Goal: Information Seeking & Learning: Find specific fact

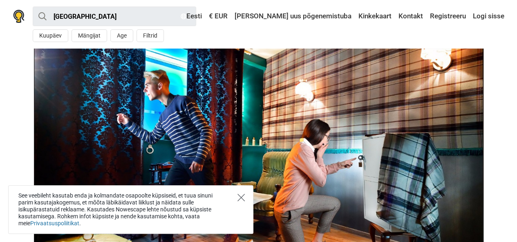
click at [245, 199] on div "See veebileht kasutab enda ja kolmandate osapoolte küpsiseid, et tuua sinuni pa…" at bounding box center [130, 210] width 245 height 49
click at [242, 200] on icon "Close" at bounding box center [240, 197] width 7 height 7
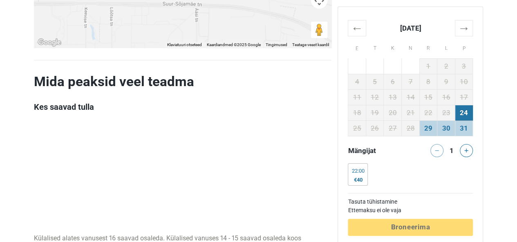
scroll to position [1600, 0]
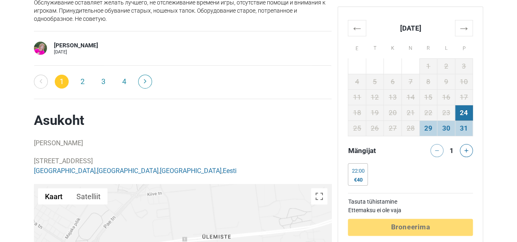
drag, startPoint x: 36, startPoint y: 157, endPoint x: 77, endPoint y: 137, distance: 45.7
click at [156, 157] on p "38/7 Peterburi tee, 11415 Tallinn, Estonia Tallinn , Harju County , Harjumaa , …" at bounding box center [183, 167] width 298 height 20
drag, startPoint x: 33, startPoint y: 156, endPoint x: 160, endPoint y: 154, distance: 126.7
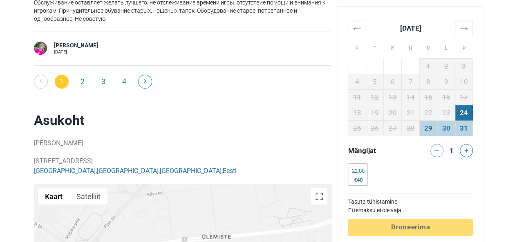
copy p "38/7 Peterburi tee, 11415 Tallinn, Estonia"
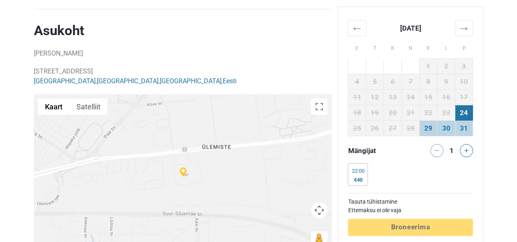
scroll to position [1678, 0]
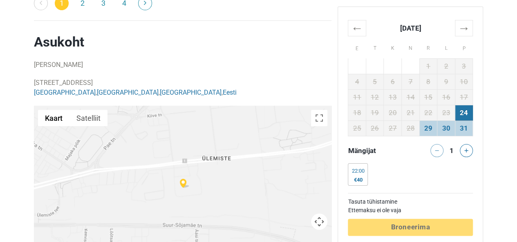
click at [94, 79] on p "38/7 Peterburi tee, 11415 Tallinn, Estonia Tallinn , Harju County , Harjumaa , …" at bounding box center [183, 88] width 298 height 20
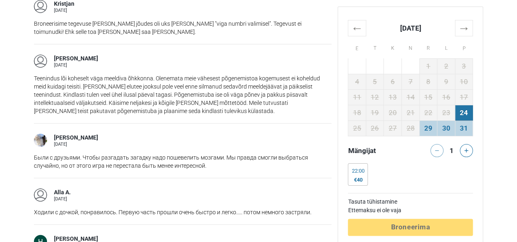
scroll to position [1079, 0]
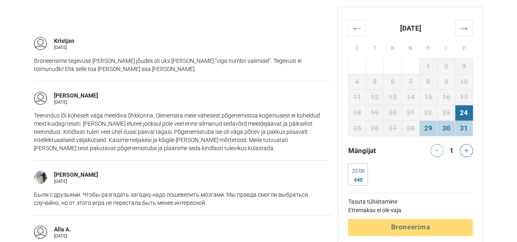
click at [158, 87] on div "Harald N. 30 juuni 2023 Teenindus lõi koheselt väga meeldiva õhkkonna. Olenemat…" at bounding box center [183, 120] width 298 height 79
drag, startPoint x: 213, startPoint y: 64, endPoint x: 292, endPoint y: 65, distance: 79.7
click at [284, 65] on p "Broneerisime tegevuse kui kohale jõudes oli uks lukus ja "viga numbri valimisel…" at bounding box center [183, 65] width 298 height 16
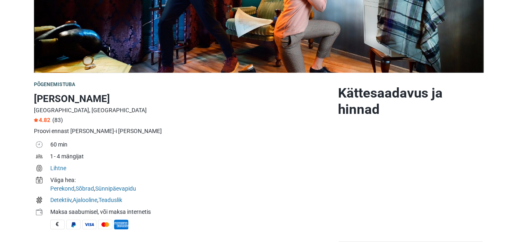
scroll to position [546, 0]
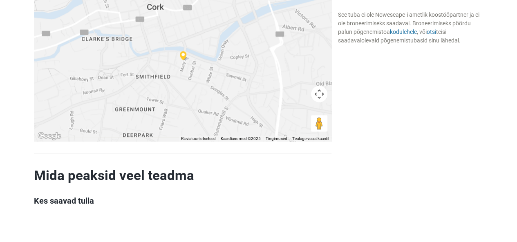
scroll to position [781, 0]
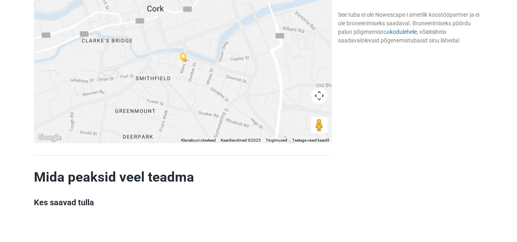
drag, startPoint x: 321, startPoint y: 95, endPoint x: 329, endPoint y: 130, distance: 35.6
click at [329, 130] on div "Kaart Maastik Satelliit Sildid Klaviatuuri otseteed Kaardiandmed Kaardiandmed ©…" at bounding box center [183, 61] width 298 height 163
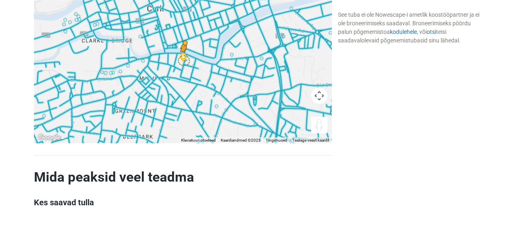
drag, startPoint x: 305, startPoint y: 108, endPoint x: 182, endPoint y: 58, distance: 132.6
click at [182, 58] on div "Klaviatuuriga lohistamise aktiveerimiseks vajutage klahve Alt + Enter. Kui klav…" at bounding box center [183, 61] width 298 height 163
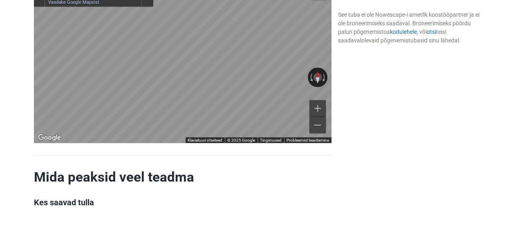
scroll to position [760, 0]
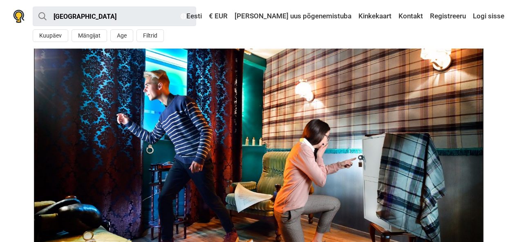
click at [23, 20] on img at bounding box center [18, 16] width 11 height 13
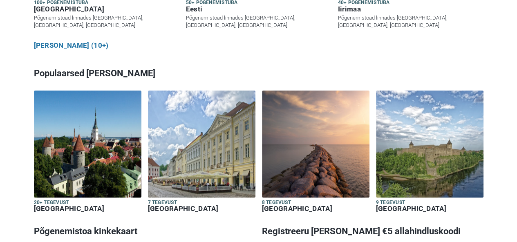
scroll to position [546, 0]
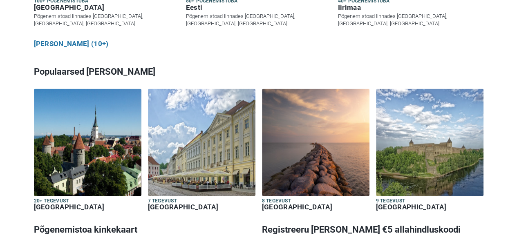
drag, startPoint x: 523, startPoint y: 29, endPoint x: 523, endPoint y: 122, distance: 93.2
click at [517, 122] on html "Eesti Vali [PERSON_NAME] English Русский Eesti [GEOGRAPHIC_DATA] Українська Čes…" at bounding box center [258, 136] width 517 height 1364
click at [82, 138] on img at bounding box center [88, 143] width 108 height 108
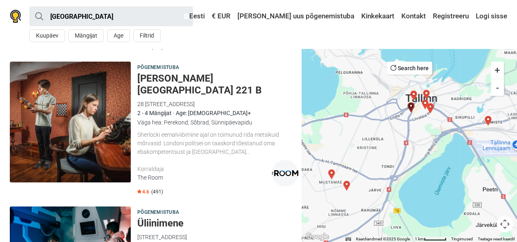
scroll to position [1340, 0]
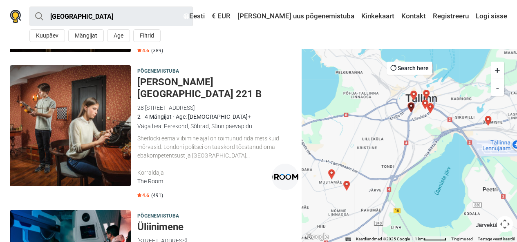
click at [198, 83] on h5 "[PERSON_NAME][GEOGRAPHIC_DATA] 221 B" at bounding box center [217, 88] width 161 height 24
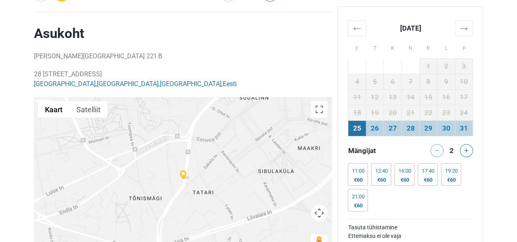
scroll to position [1580, 0]
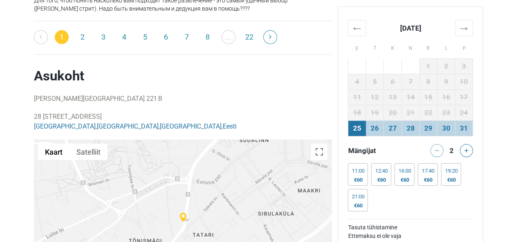
drag, startPoint x: 87, startPoint y: 91, endPoint x: 23, endPoint y: 91, distance: 63.4
copy p "28 Pärnu maantee"
